Goal: Obtain resource: Obtain resource

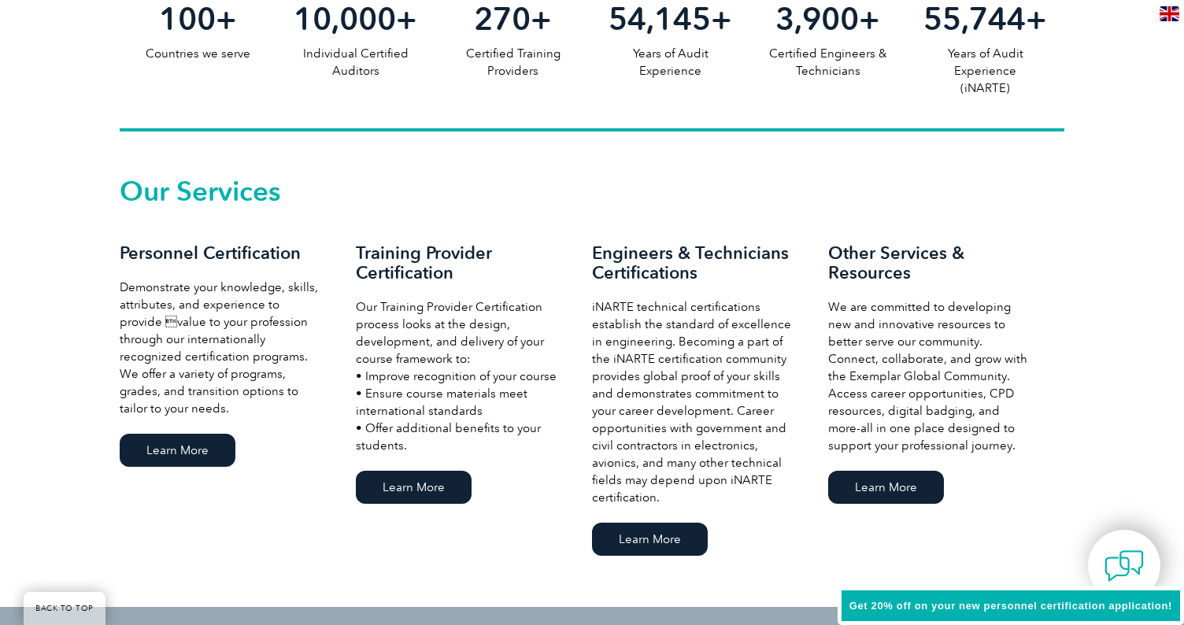
scroll to position [944, 0]
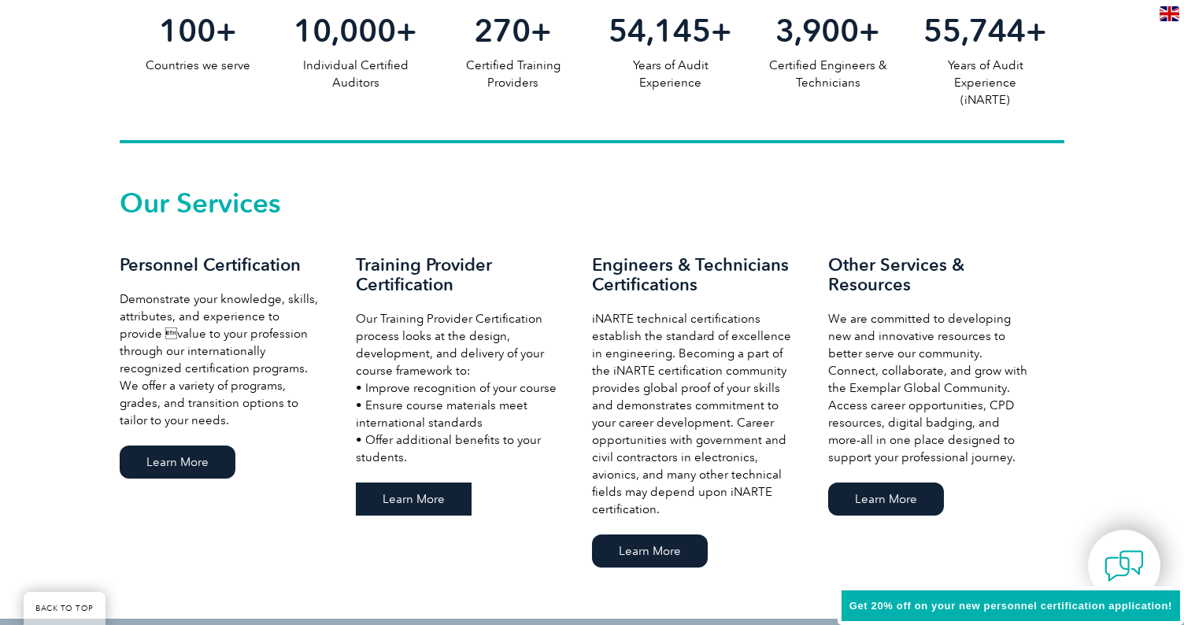
click at [419, 497] on link "Learn More" at bounding box center [414, 498] width 116 height 33
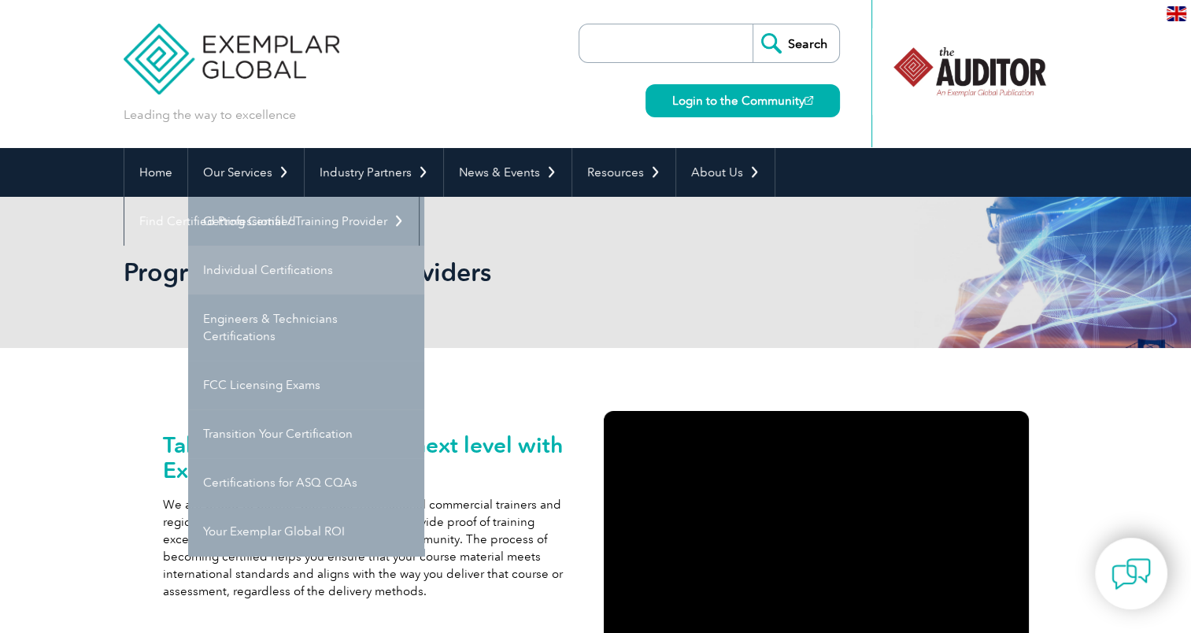
click at [279, 262] on link "Individual Certifications" at bounding box center [306, 270] width 236 height 49
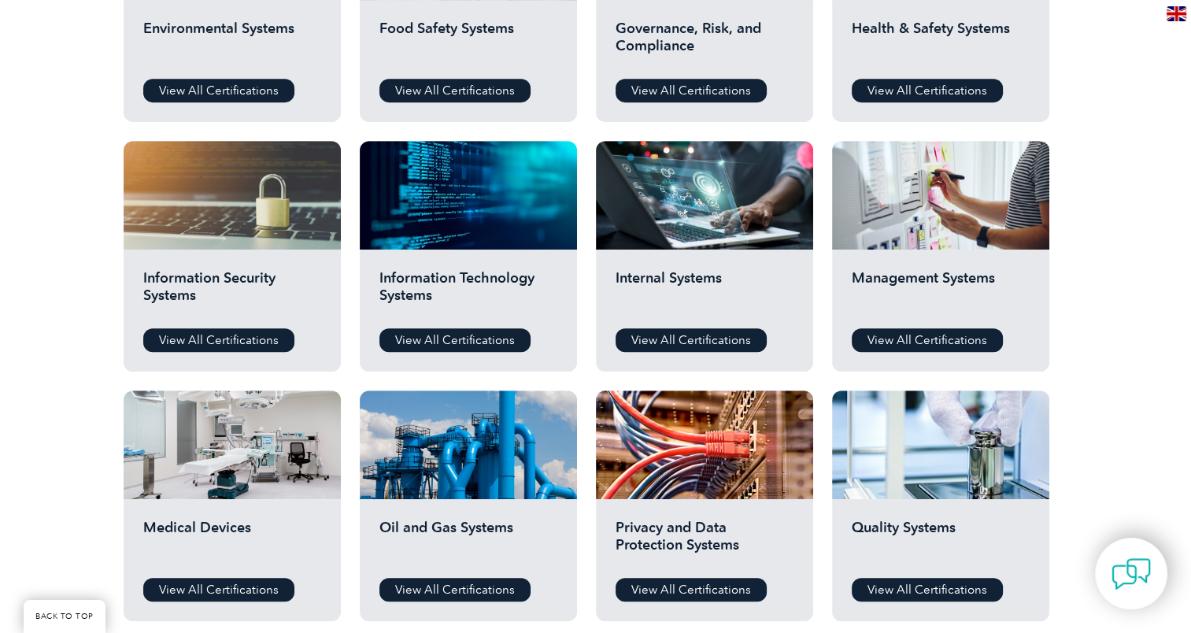
scroll to position [787, 0]
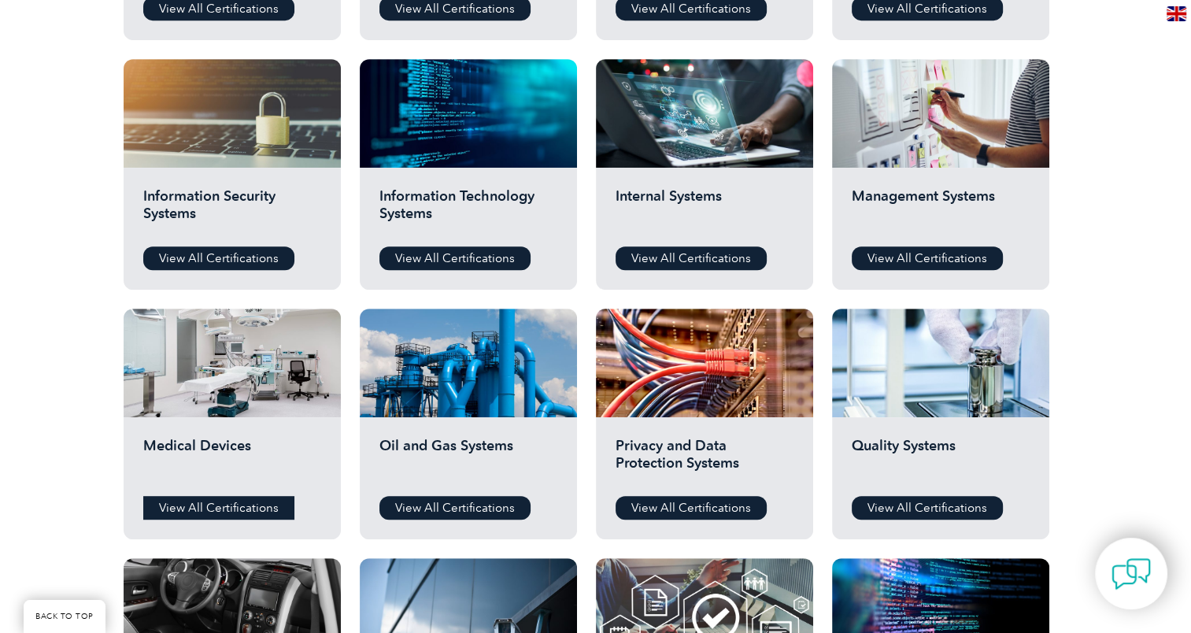
click at [244, 497] on link "View All Certifications" at bounding box center [218, 508] width 151 height 24
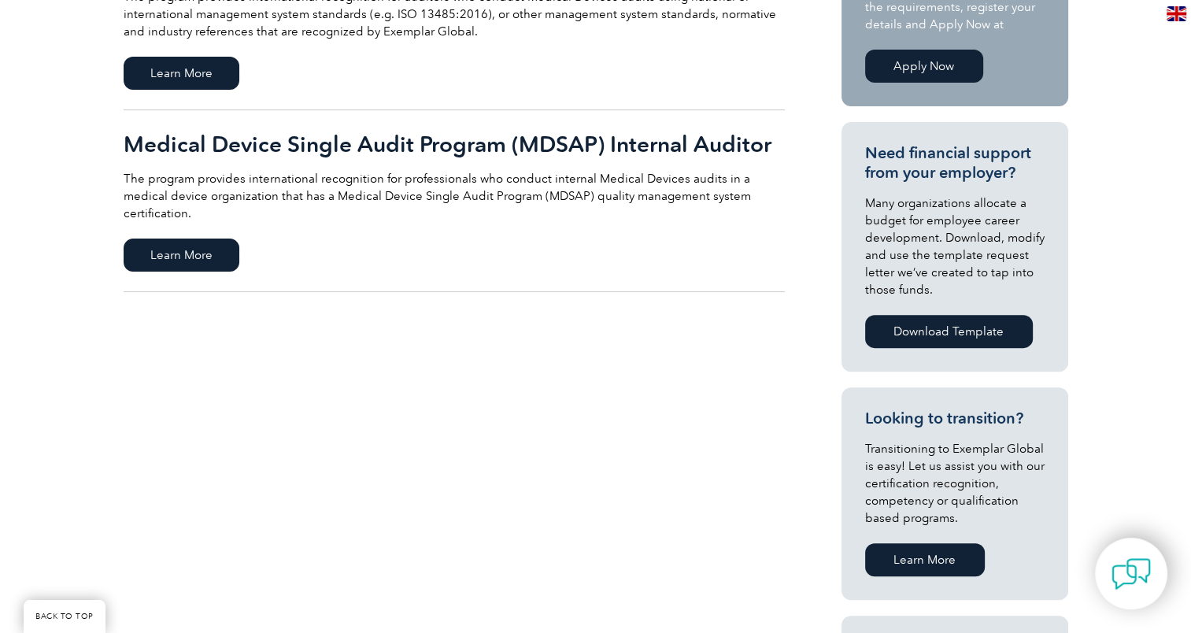
scroll to position [157, 0]
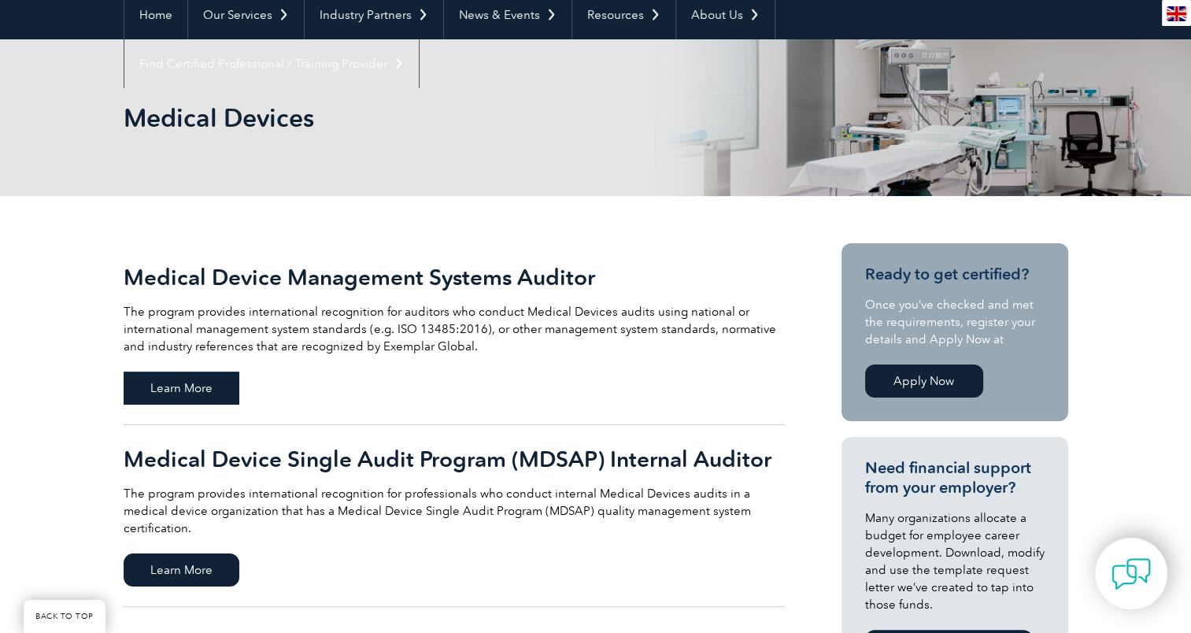
click at [221, 401] on span "Learn More" at bounding box center [182, 387] width 116 height 33
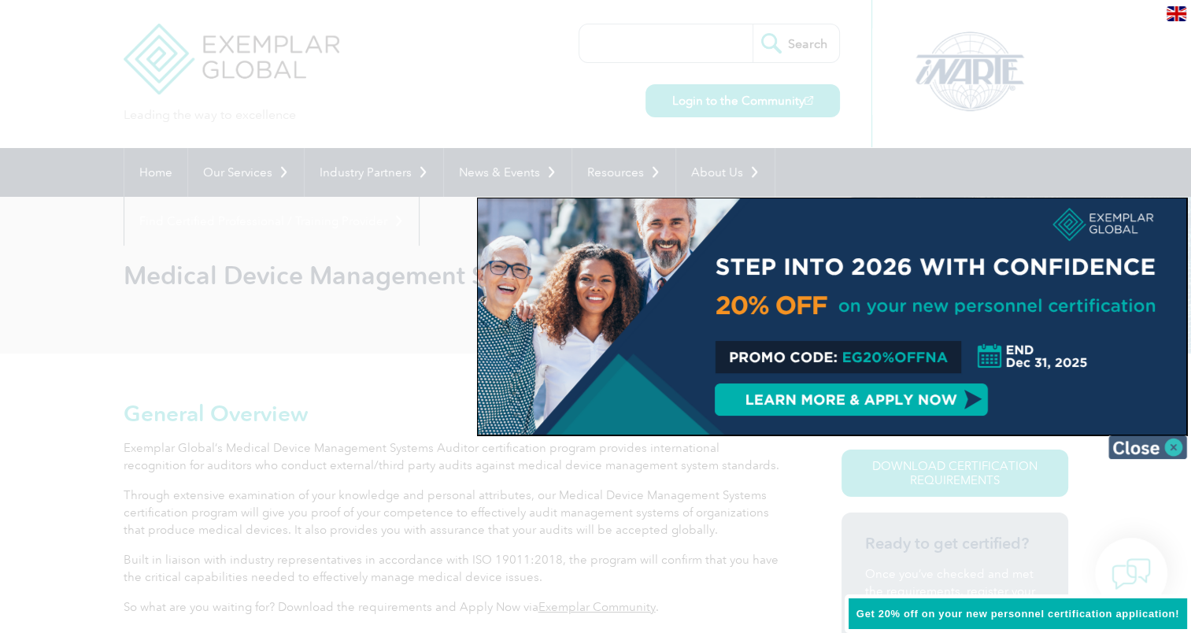
click at [1165, 445] on img at bounding box center [1147, 447] width 79 height 24
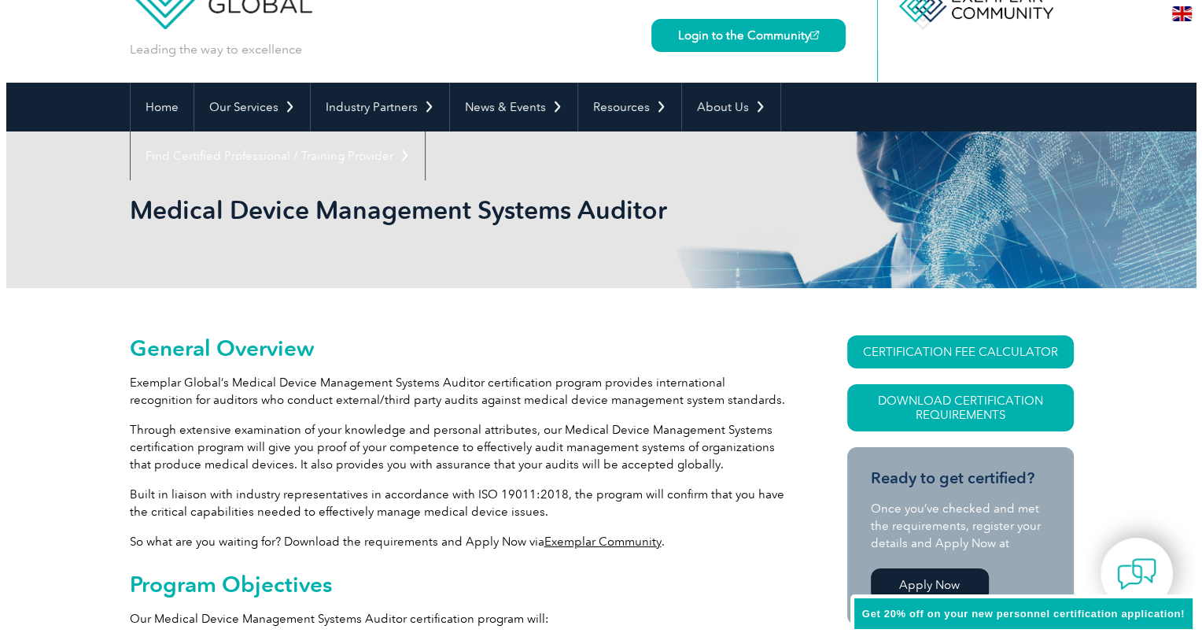
scroll to position [157, 0]
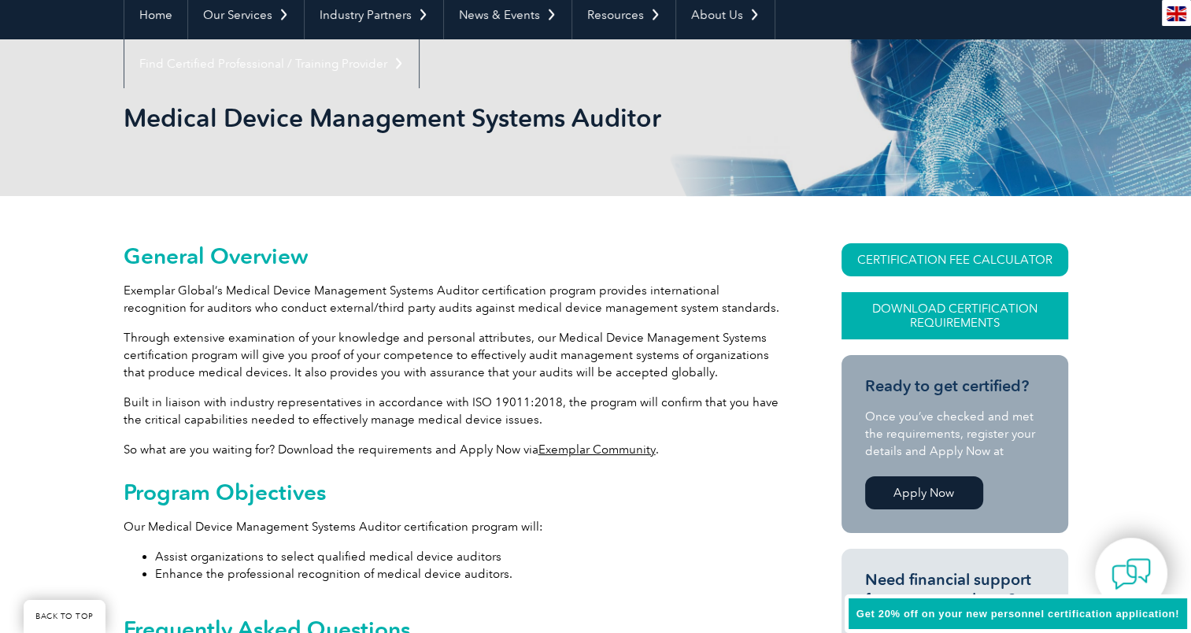
click at [1001, 316] on link "Download Certification Requirements" at bounding box center [954, 315] width 227 height 47
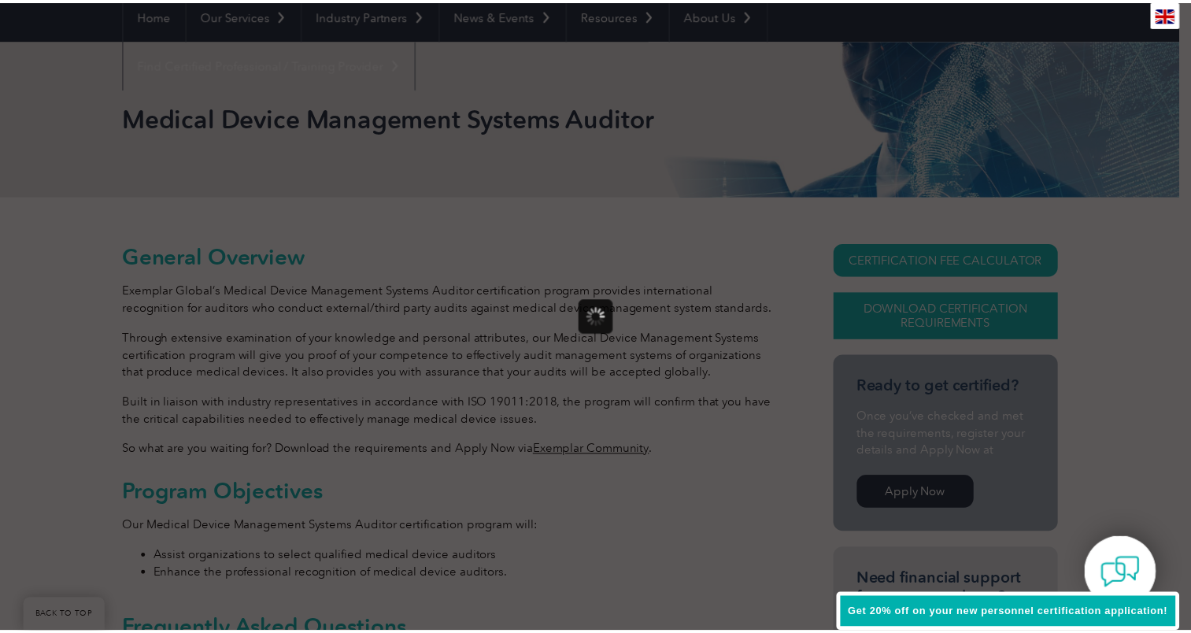
scroll to position [0, 0]
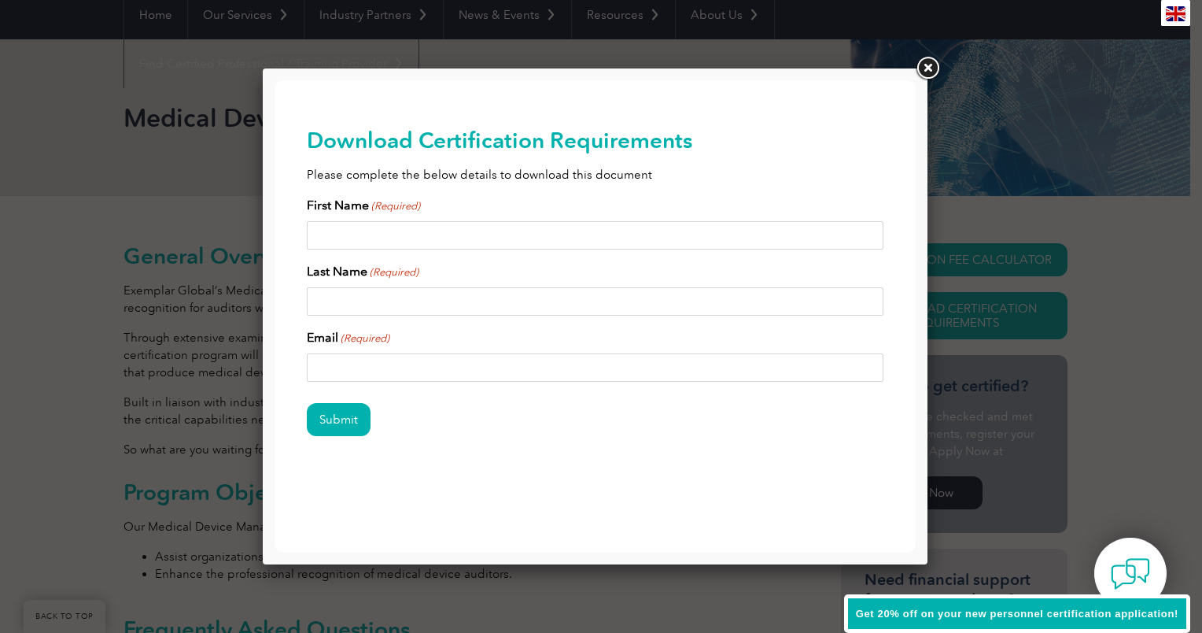
click at [933, 68] on link at bounding box center [928, 68] width 28 height 28
